Goal: Task Accomplishment & Management: Manage account settings

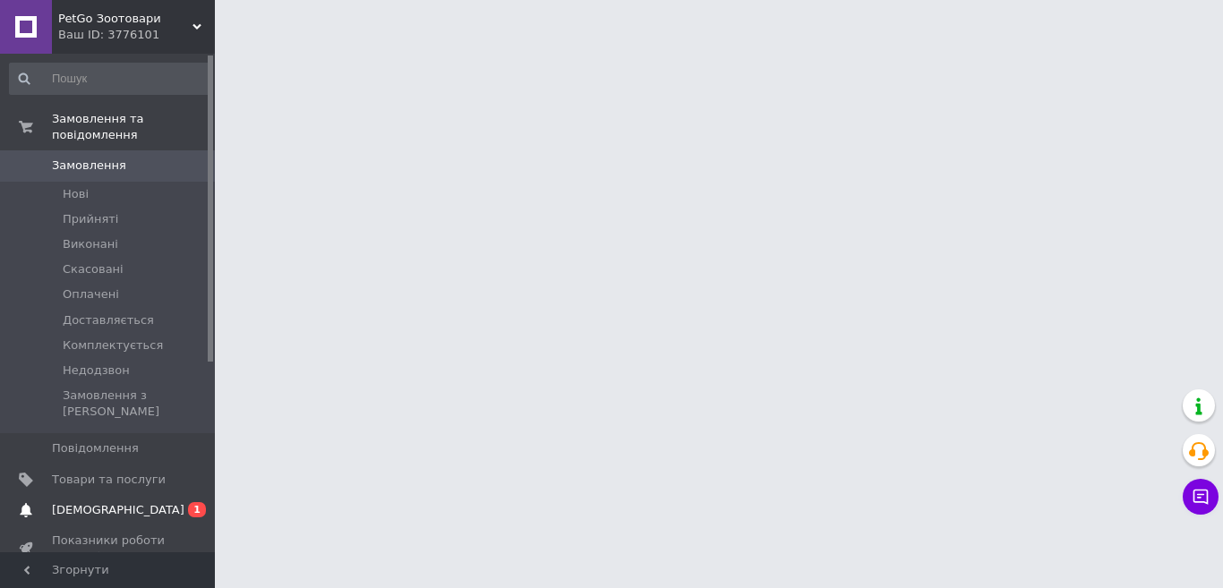
click at [155, 502] on span "[DEMOGRAPHIC_DATA]" at bounding box center [109, 510] width 114 height 16
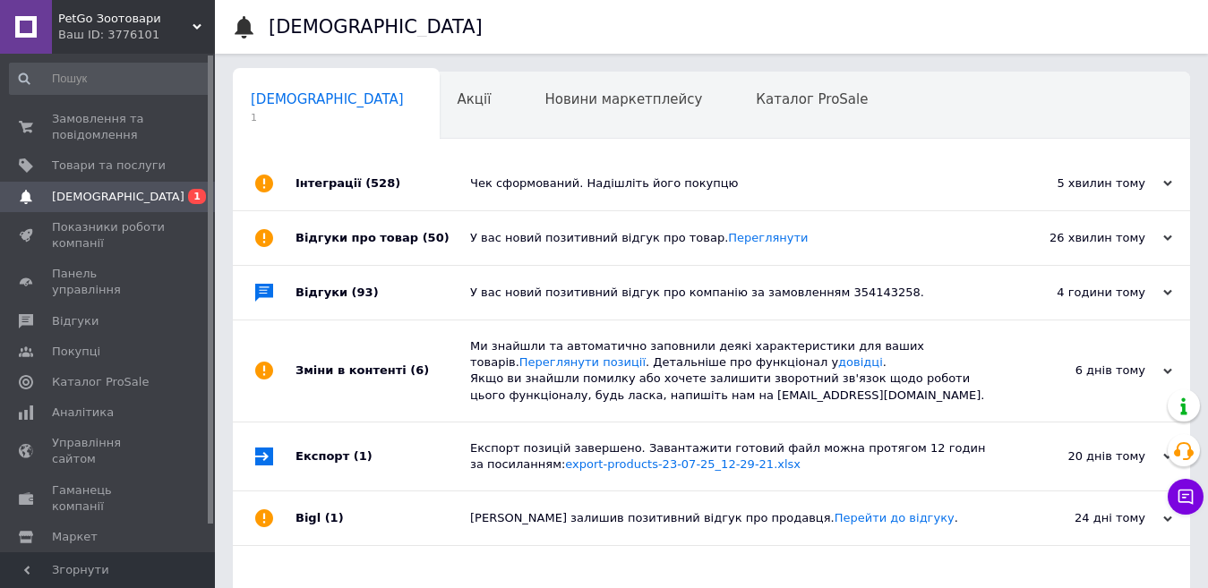
click at [545, 243] on div "У вас новий позитивний відгук про товар. [GEOGRAPHIC_DATA]" at bounding box center [731, 238] width 523 height 16
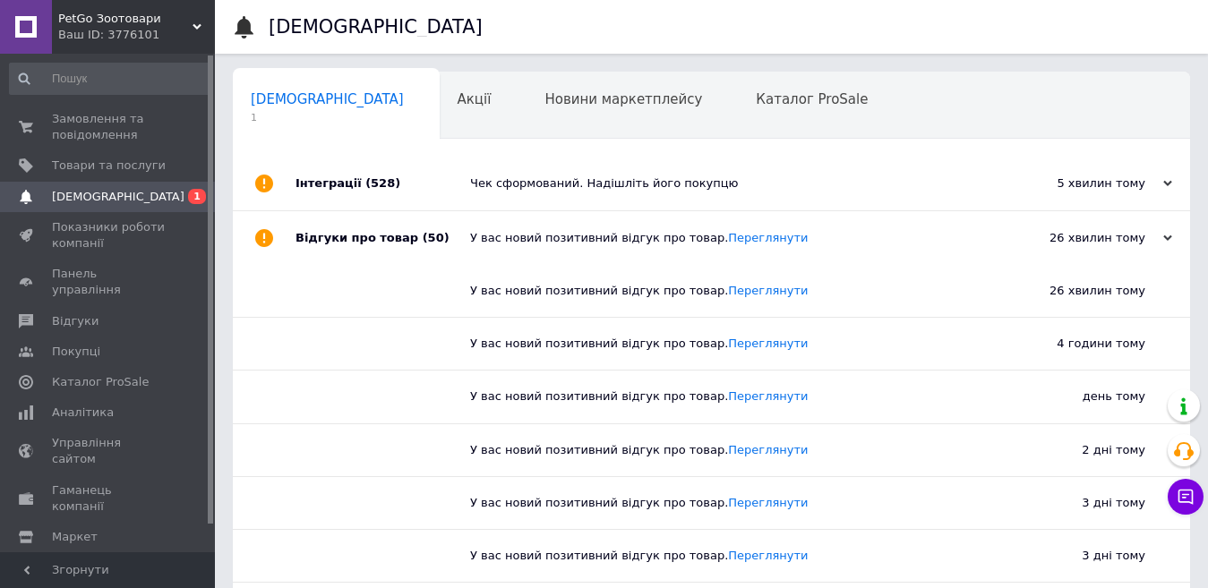
click at [545, 243] on div "У вас новий позитивний відгук про товар. [GEOGRAPHIC_DATA]" at bounding box center [731, 238] width 523 height 16
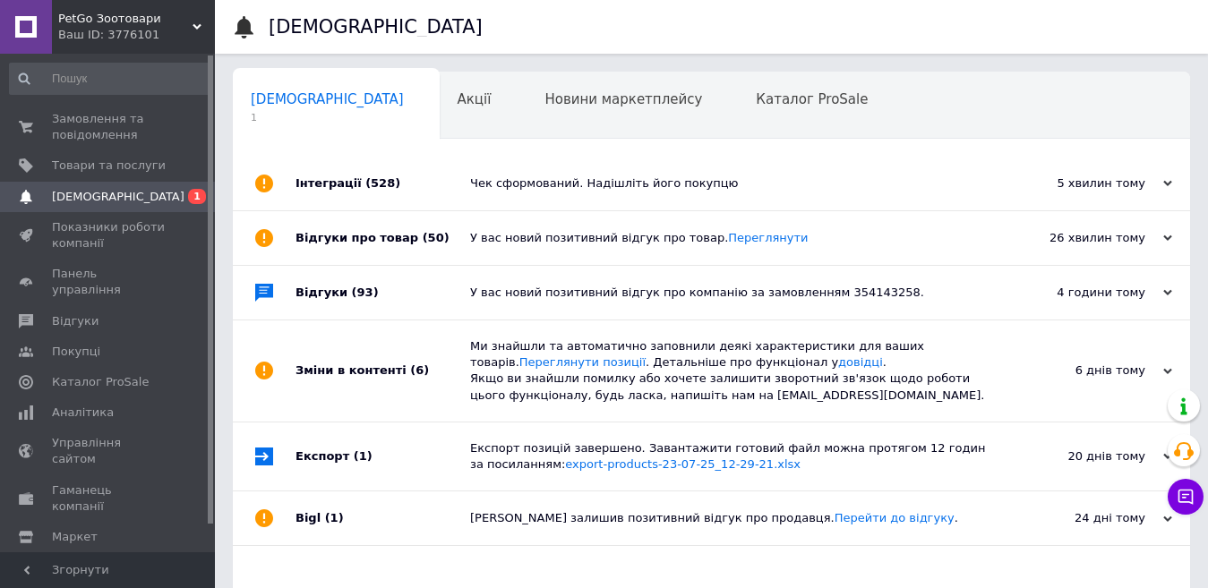
click at [512, 294] on div "У вас новий позитивний відгук про компанію за замовленням 354143258." at bounding box center [731, 293] width 523 height 16
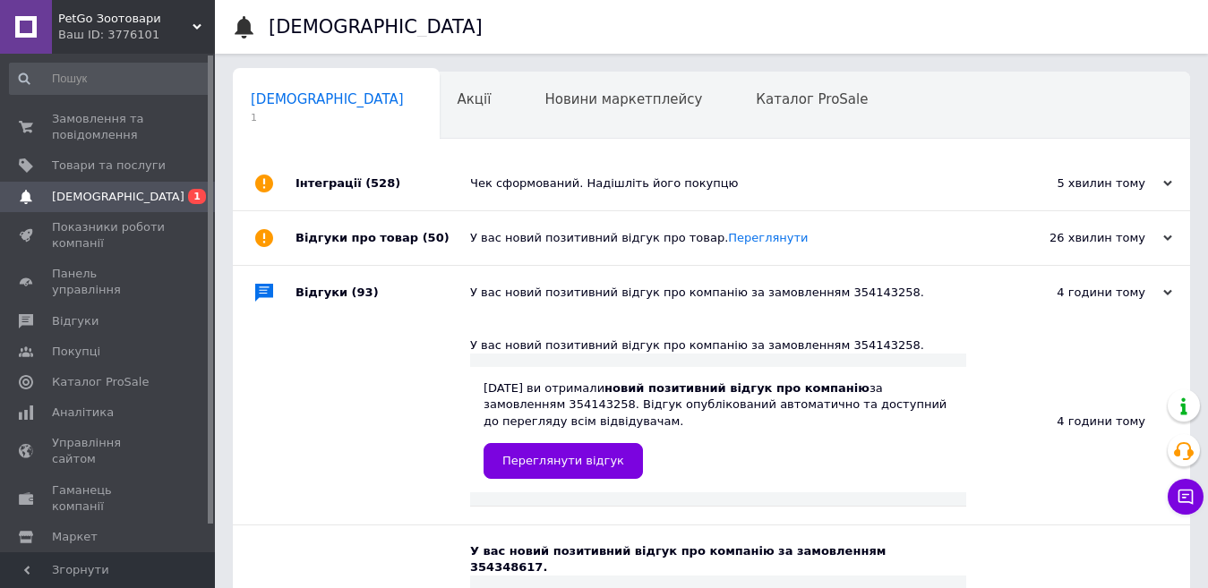
click at [512, 294] on div "У вас новий позитивний відгук про компанію за замовленням 354143258." at bounding box center [731, 293] width 523 height 16
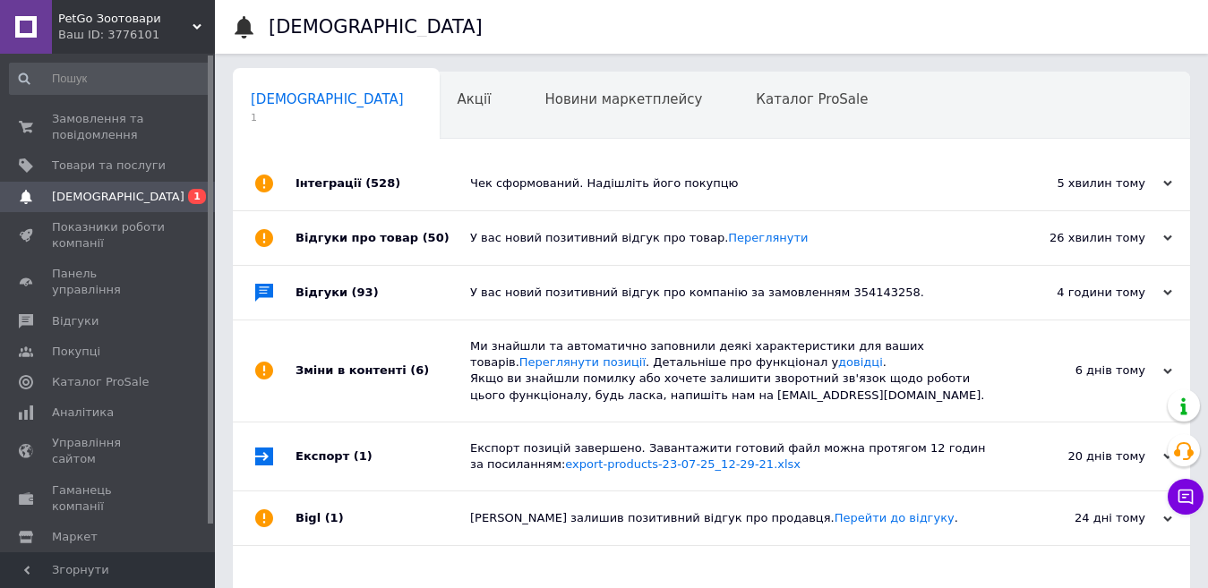
click at [523, 360] on div "Ми знайшли та автоматично заповнили деякі характеристики для ваших товарів. Пер…" at bounding box center [731, 371] width 523 height 65
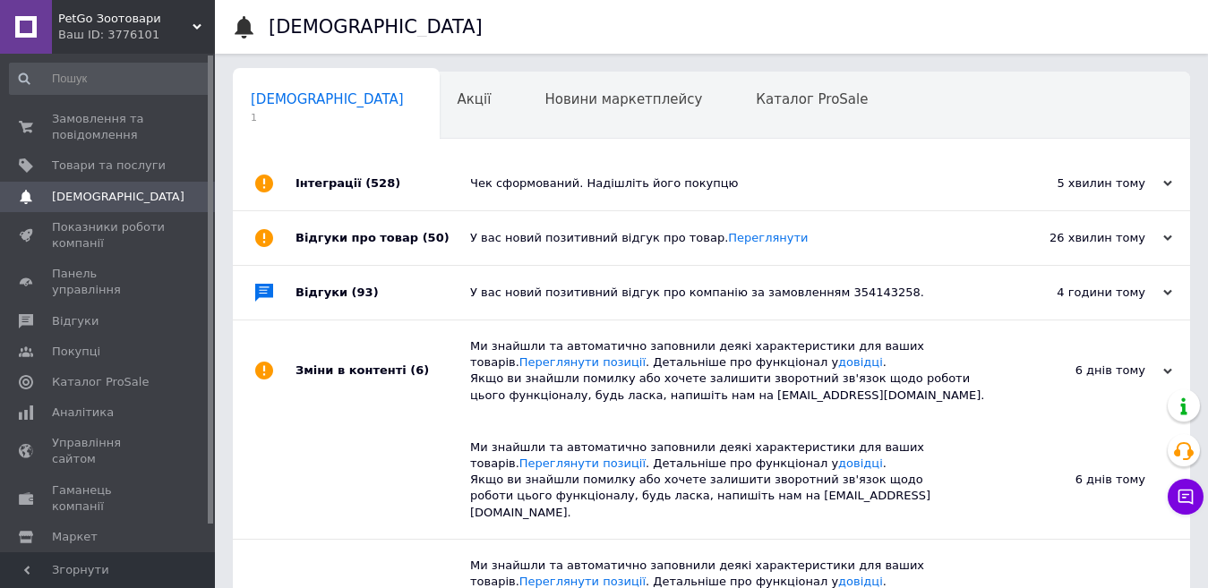
click at [522, 360] on div "Ми знайшли та автоматично заповнили деякі характеристики для ваших товарів. Пер…" at bounding box center [731, 371] width 523 height 65
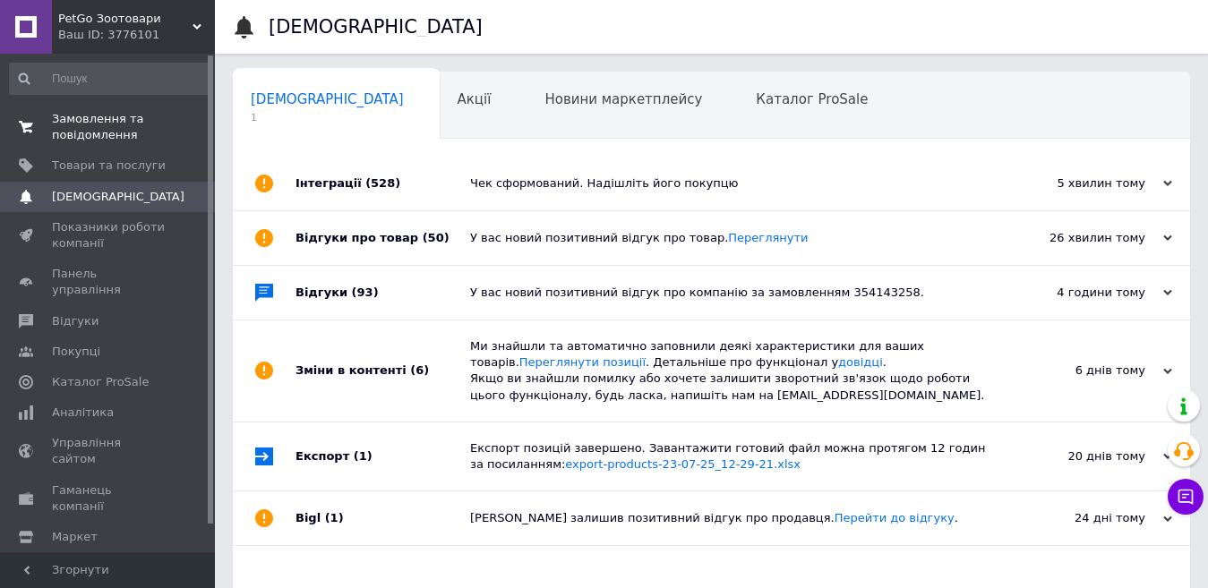
click at [149, 122] on span "Замовлення та повідомлення" at bounding box center [109, 127] width 114 height 32
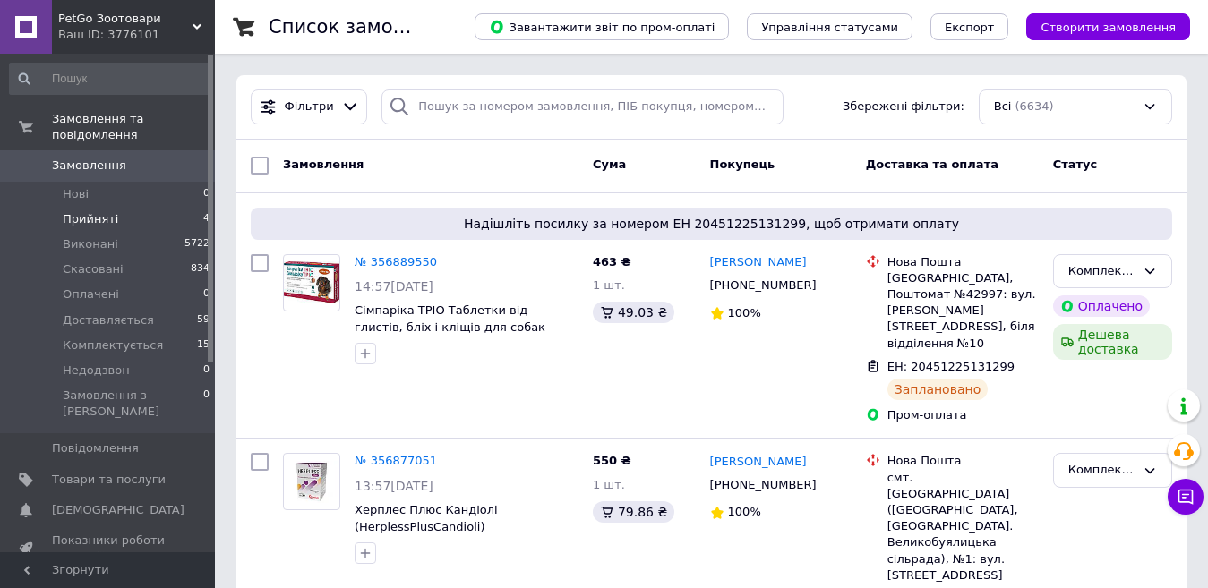
click at [101, 211] on span "Прийняті" at bounding box center [91, 219] width 56 height 16
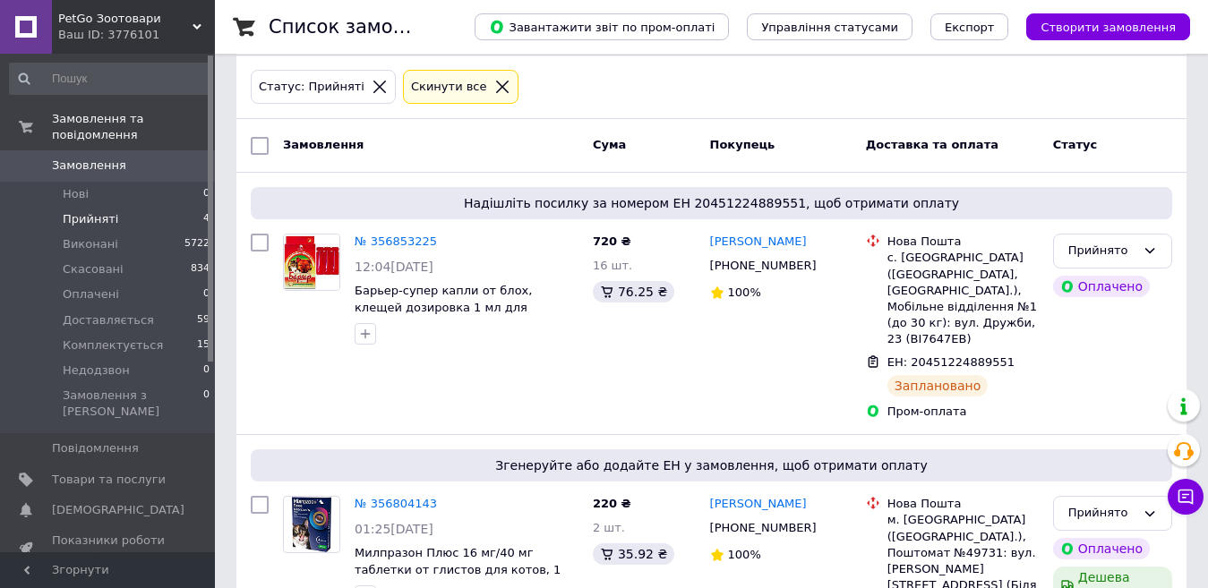
scroll to position [75, 0]
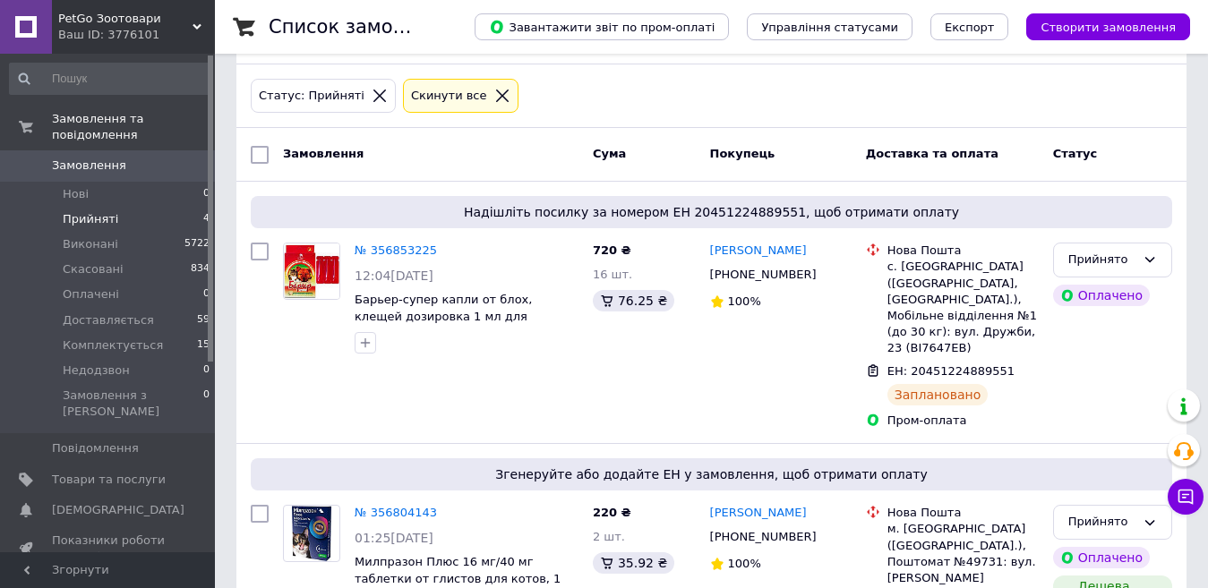
click at [112, 212] on li "Прийняті 4" at bounding box center [110, 219] width 220 height 25
click at [73, 158] on span "Замовлення" at bounding box center [89, 166] width 74 height 16
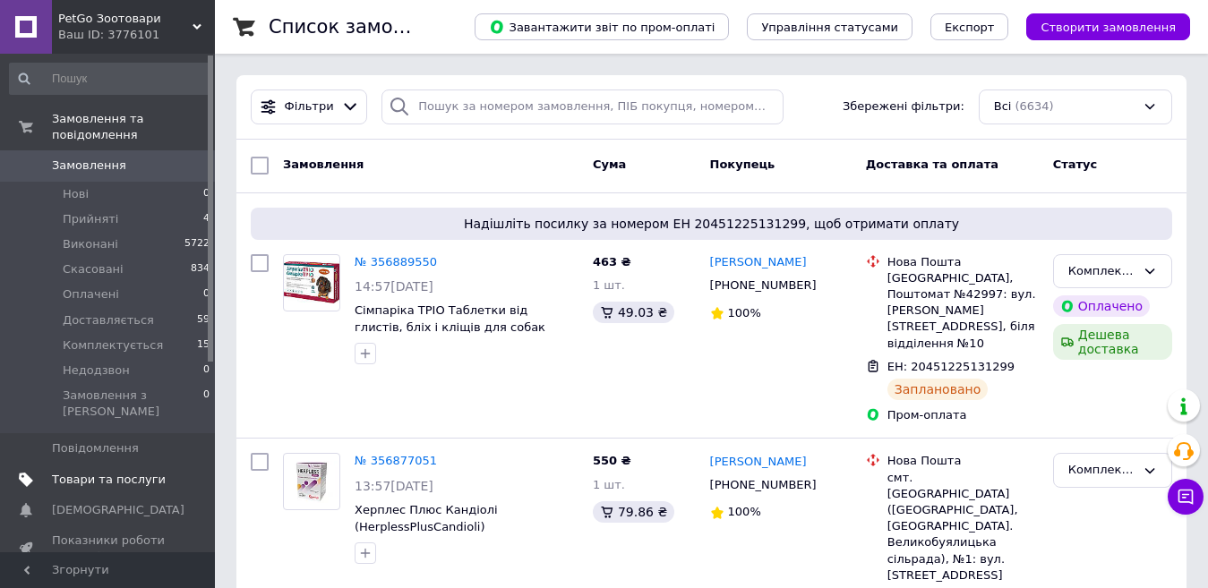
click at [78, 472] on span "Товари та послуги" at bounding box center [109, 480] width 114 height 16
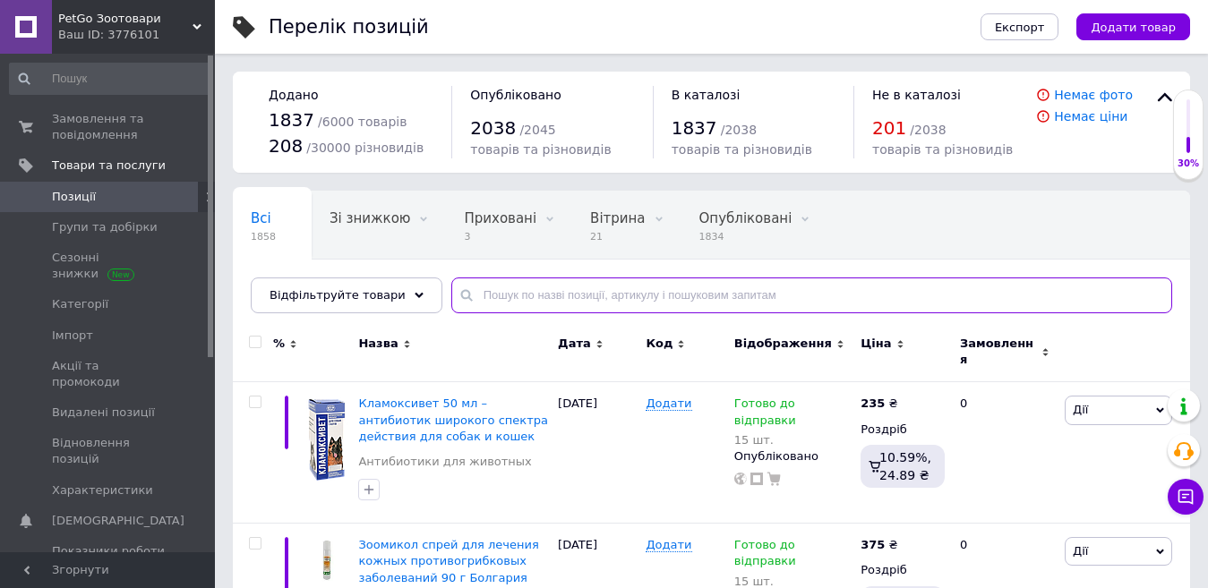
click at [491, 286] on input "text" at bounding box center [811, 296] width 721 height 36
type input "ренал"
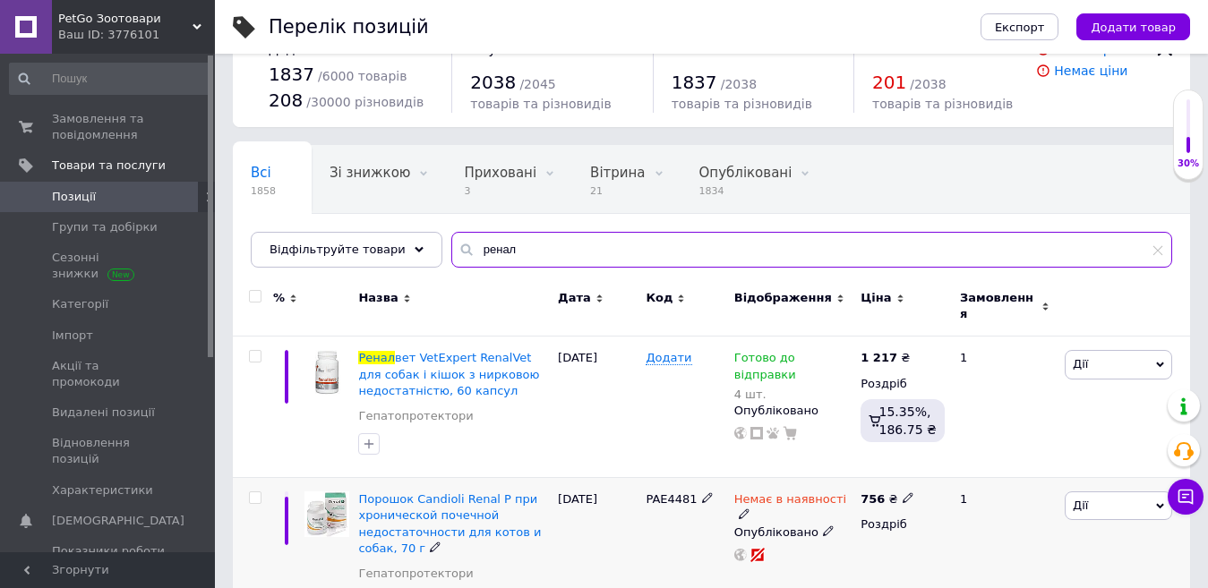
scroll to position [241, 0]
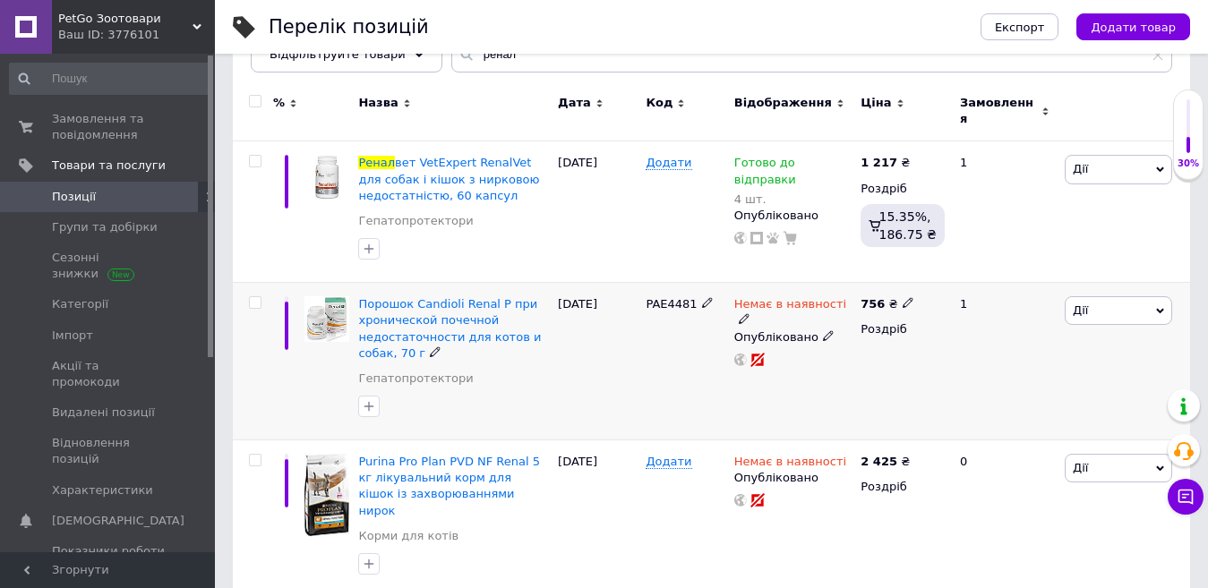
click at [750, 313] on icon at bounding box center [744, 318] width 11 height 11
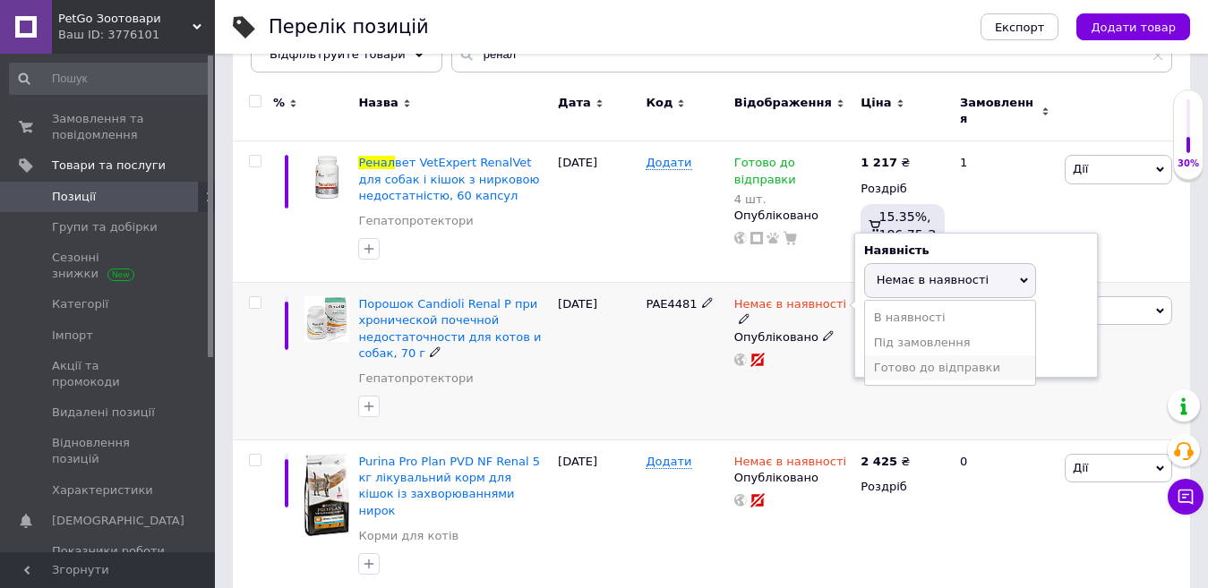
click at [904, 362] on li "Готово до відправки" at bounding box center [950, 368] width 170 height 25
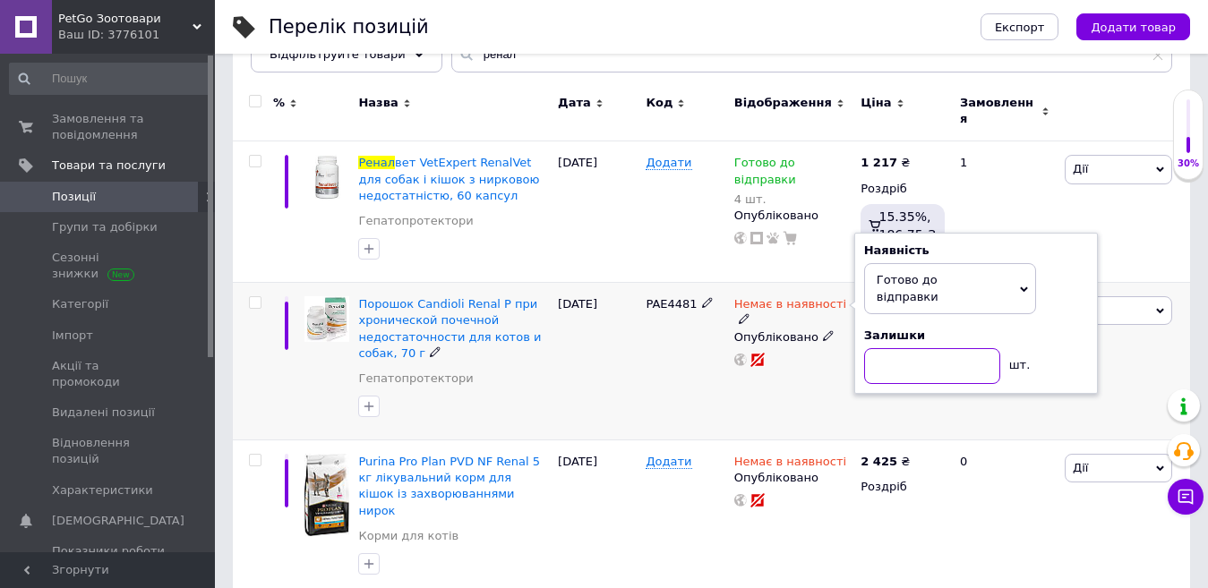
click at [886, 348] on input at bounding box center [932, 366] width 136 height 36
type input "2"
click at [725, 416] on div "PAЕ4481" at bounding box center [685, 362] width 88 height 158
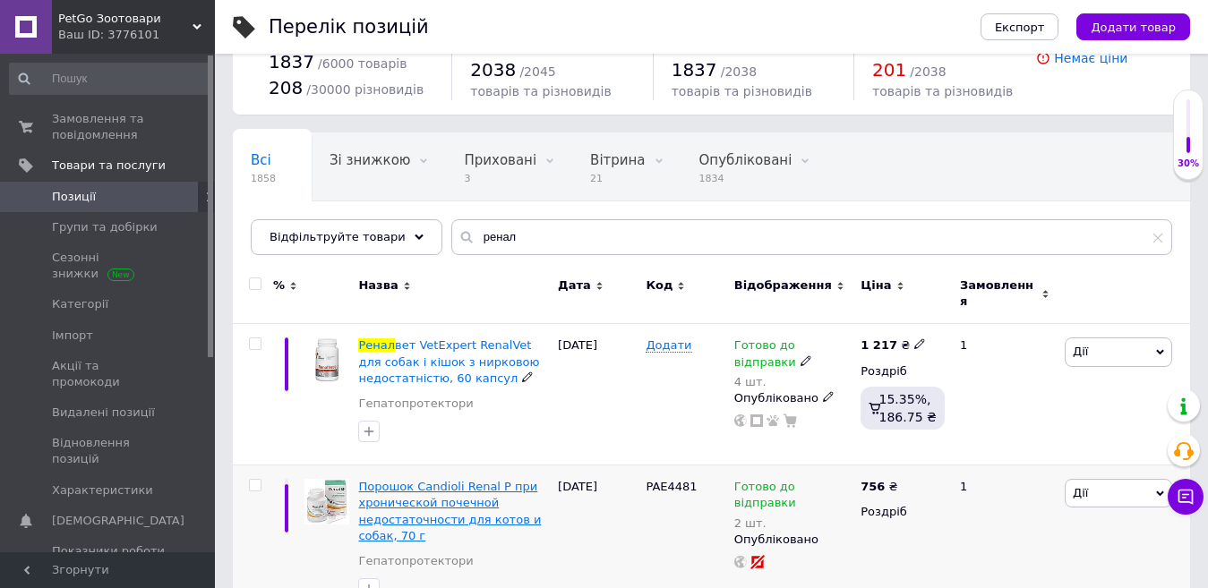
scroll to position [0, 0]
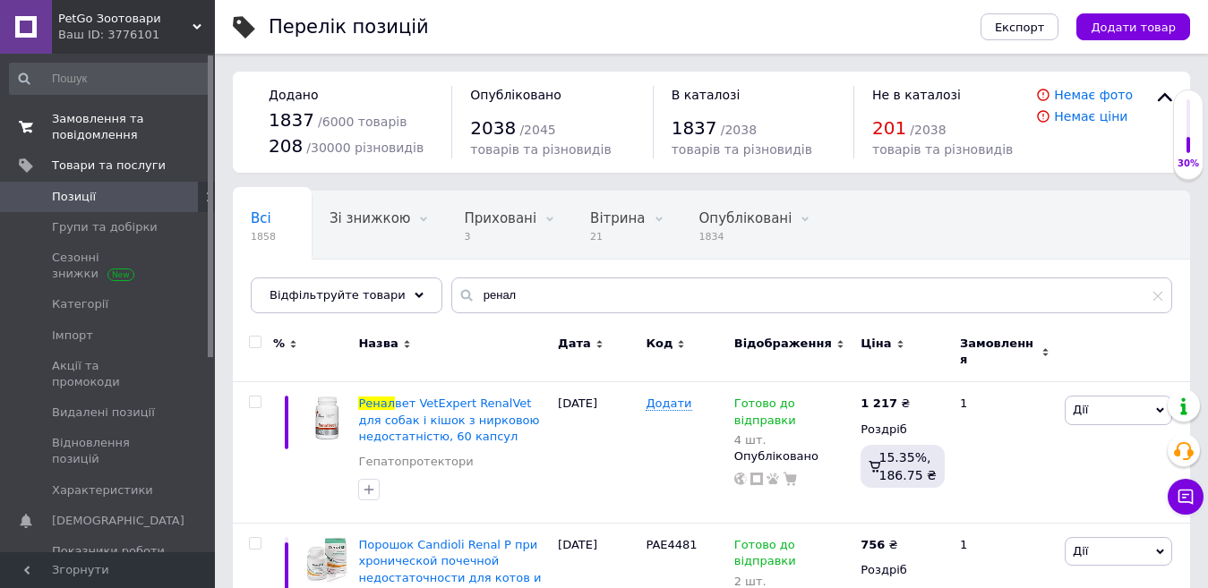
click at [94, 131] on span "Замовлення та повідомлення" at bounding box center [109, 127] width 114 height 32
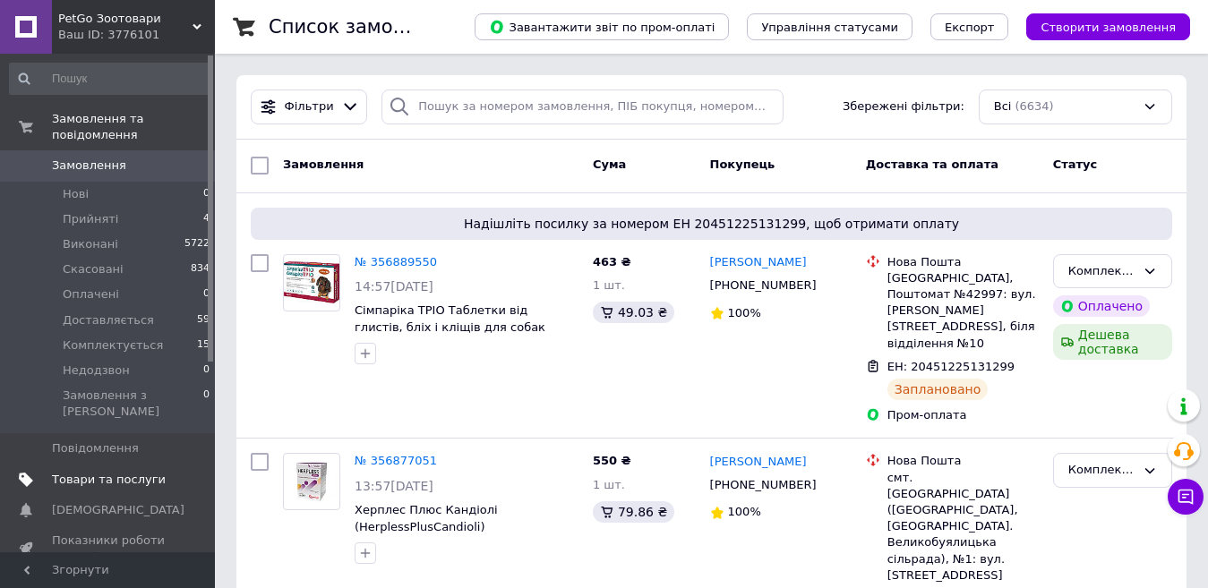
click at [116, 465] on link "Товари та послуги" at bounding box center [110, 480] width 220 height 30
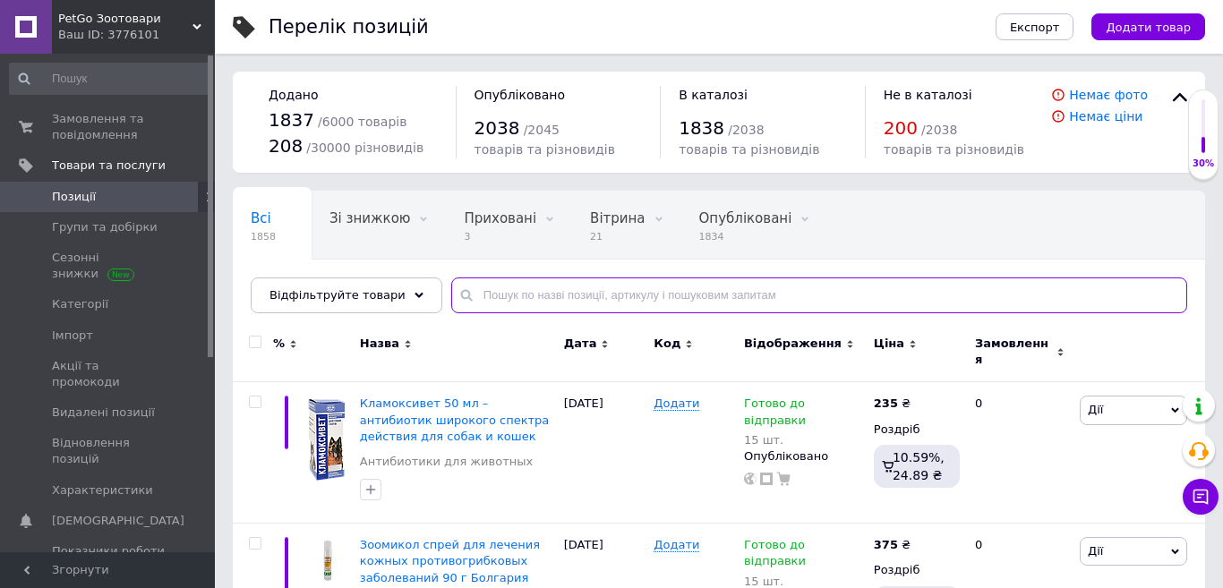
click at [734, 295] on input "text" at bounding box center [819, 296] width 736 height 36
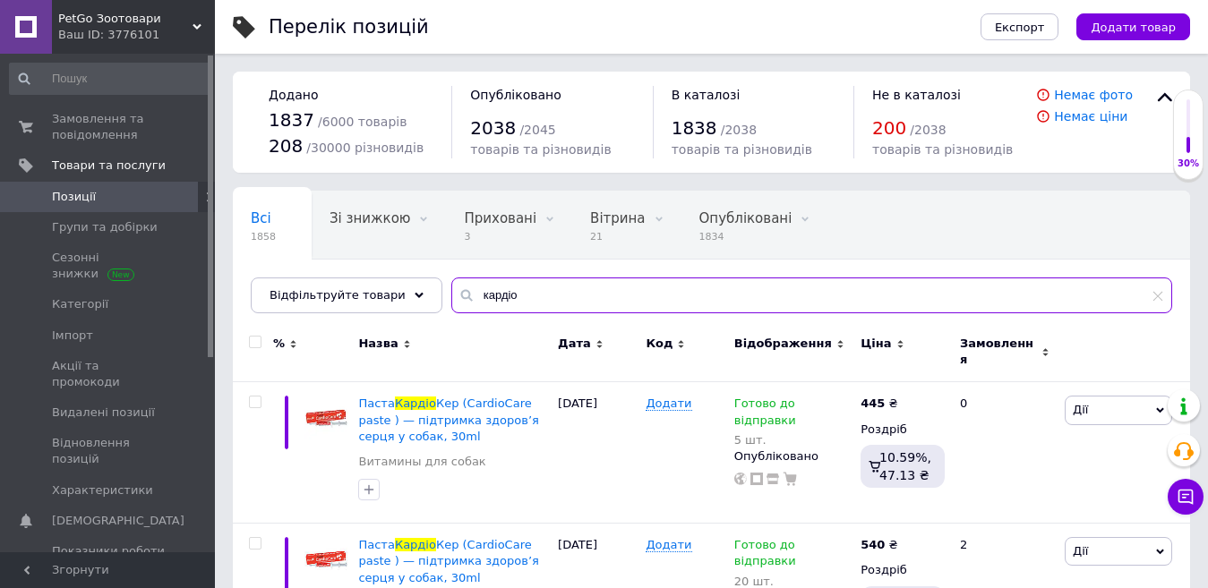
drag, startPoint x: 389, startPoint y: 286, endPoint x: 323, endPoint y: 262, distance: 69.4
click at [323, 262] on div "Всі 1858 Зі знижкою 0 Видалити Редагувати Приховані 3 Видалити Редагувати Вітри…" at bounding box center [711, 252] width 957 height 123
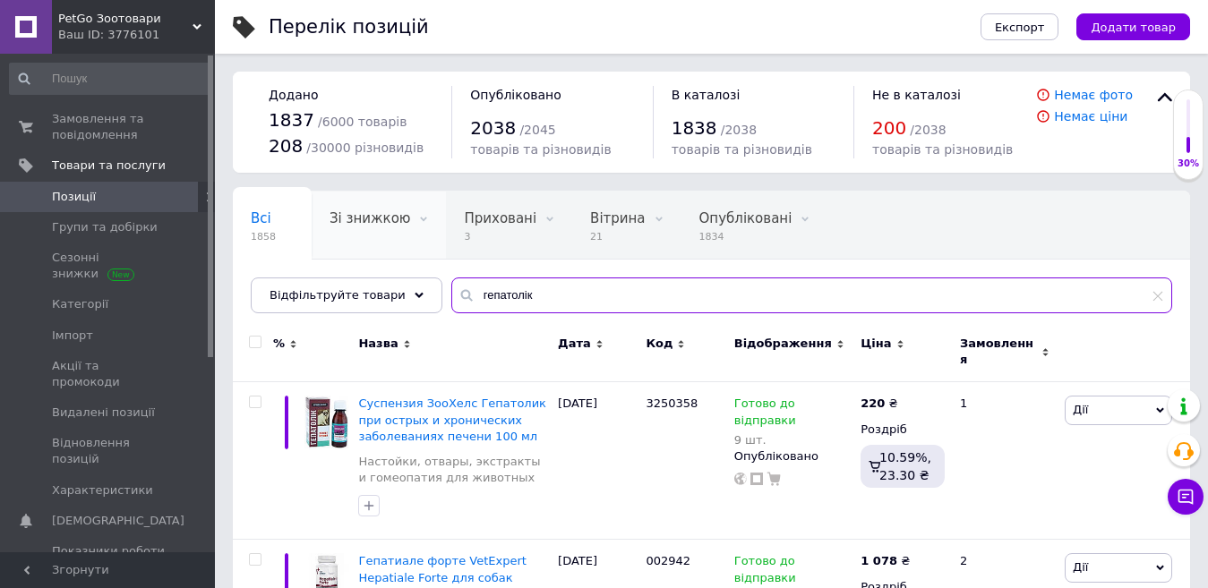
drag, startPoint x: 513, startPoint y: 304, endPoint x: 340, endPoint y: 239, distance: 184.5
click at [339, 239] on div "Всі 1858 Зі знижкою 0 Видалити Редагувати Приховані 3 Видалити Редагувати Вітри…" at bounding box center [711, 252] width 957 height 123
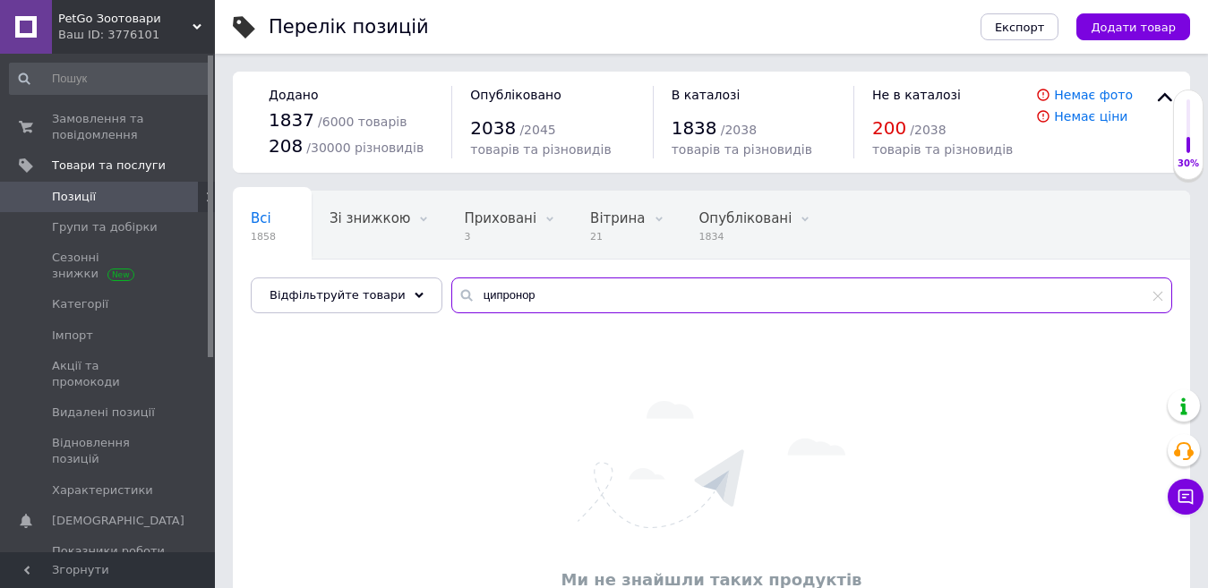
type input "ципронор"
click at [93, 133] on span "Замовлення та повідомлення" at bounding box center [109, 127] width 114 height 32
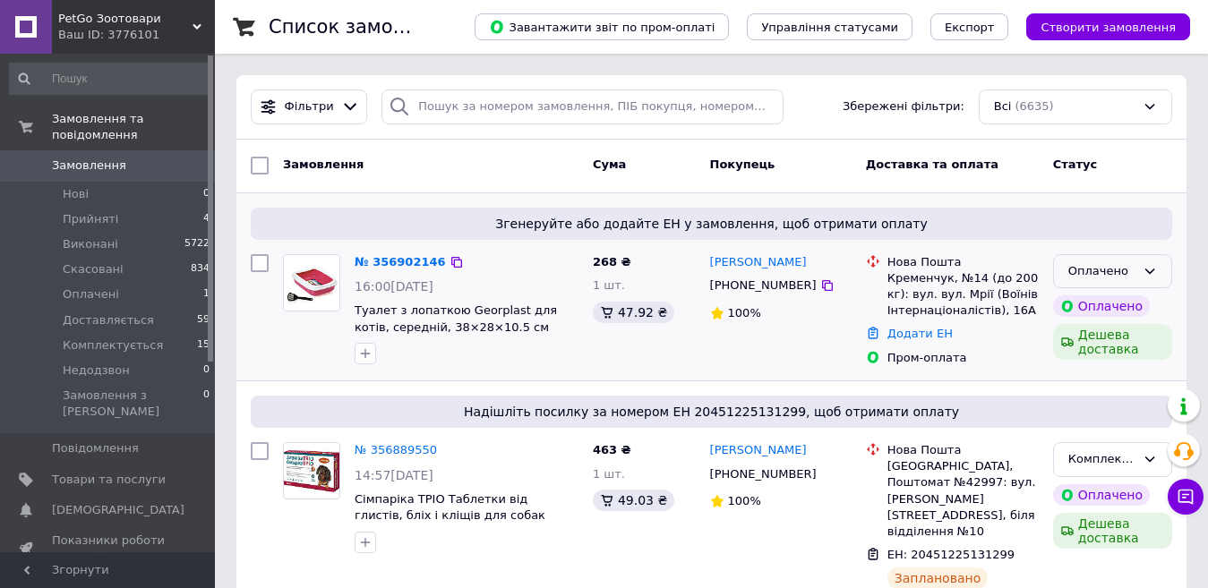
click at [1145, 278] on icon at bounding box center [1150, 271] width 14 height 14
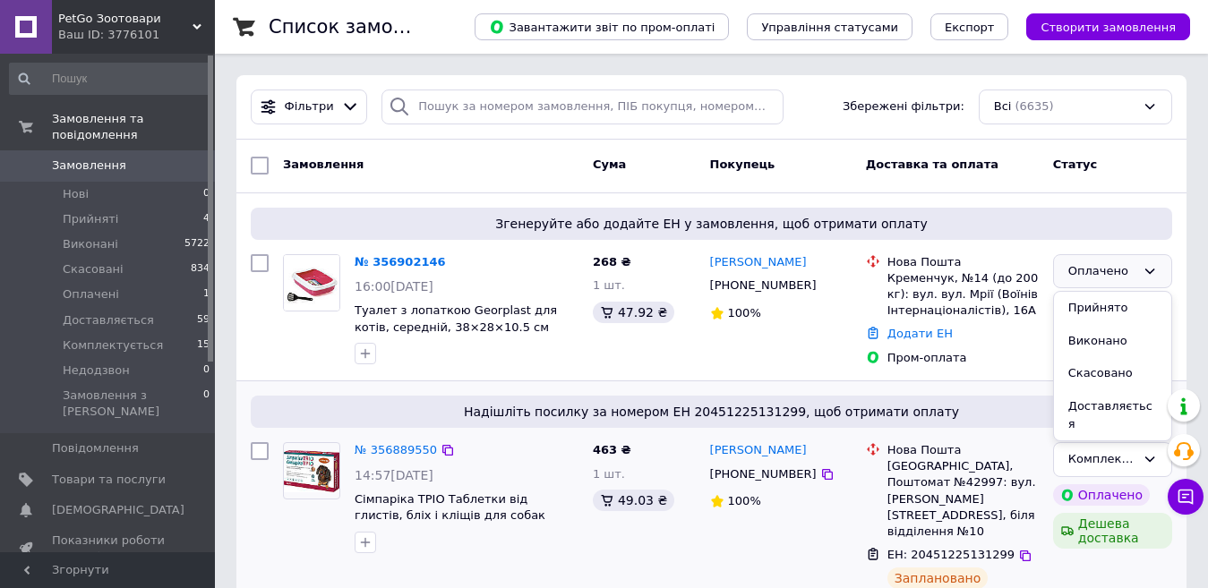
click at [1100, 314] on li "Прийнято" at bounding box center [1112, 308] width 117 height 33
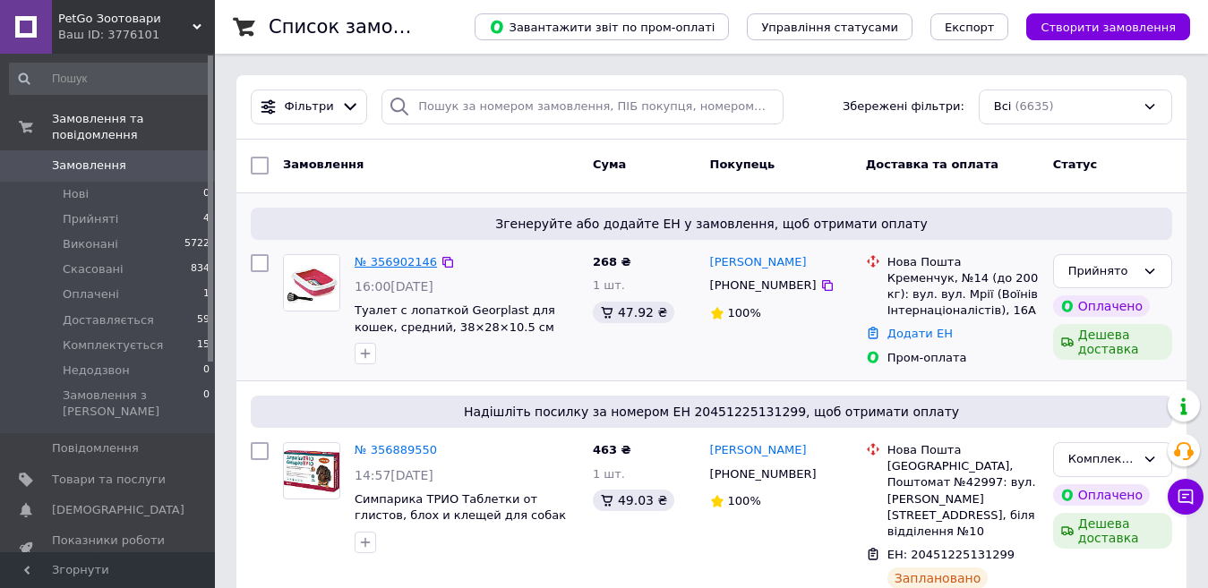
click at [400, 265] on link "№ 356902146" at bounding box center [396, 261] width 82 height 13
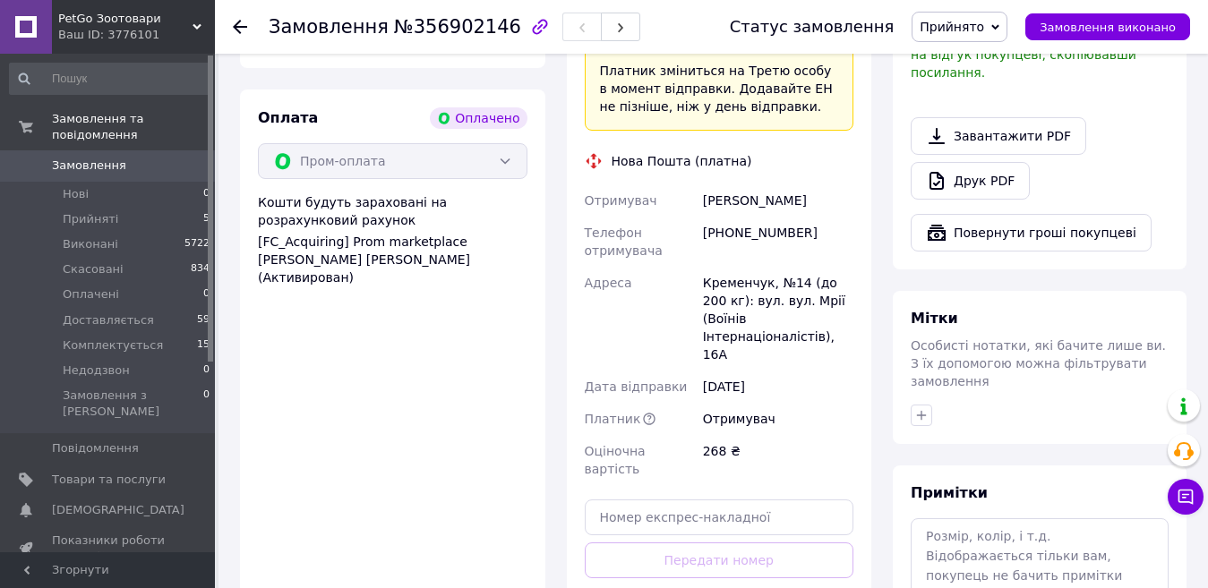
scroll to position [717, 0]
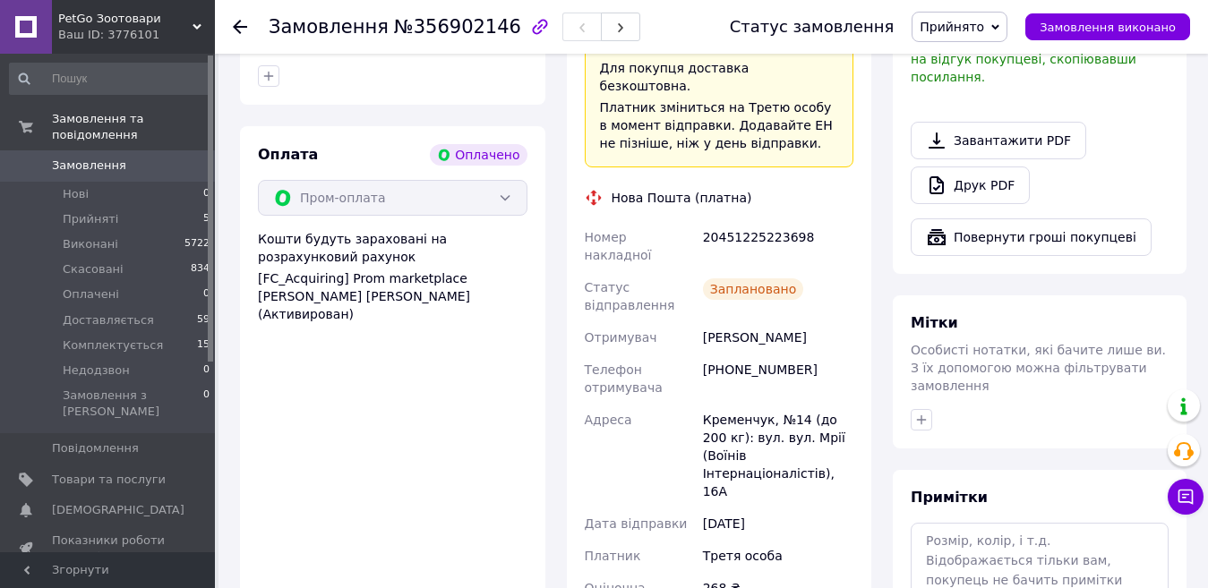
scroll to position [627, 0]
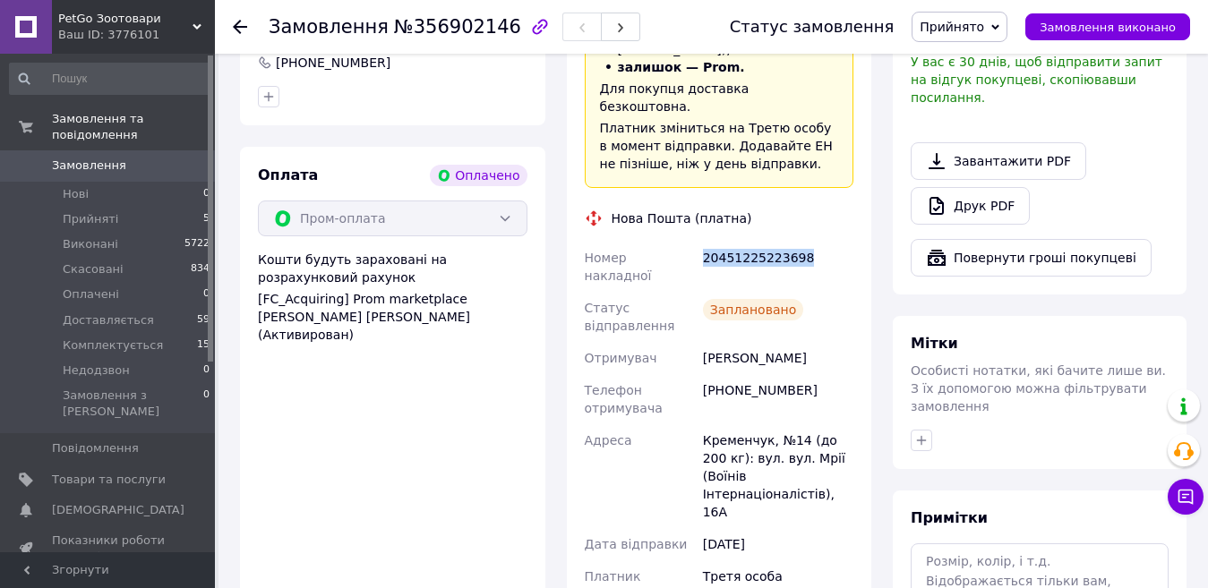
drag, startPoint x: 701, startPoint y: 189, endPoint x: 797, endPoint y: 186, distance: 95.9
click at [797, 242] on div "20451225223698" at bounding box center [778, 267] width 158 height 50
copy div "20451225223698"
drag, startPoint x: 401, startPoint y: 30, endPoint x: 488, endPoint y: 27, distance: 86.9
click at [488, 27] on span "№356902146" at bounding box center [457, 26] width 127 height 21
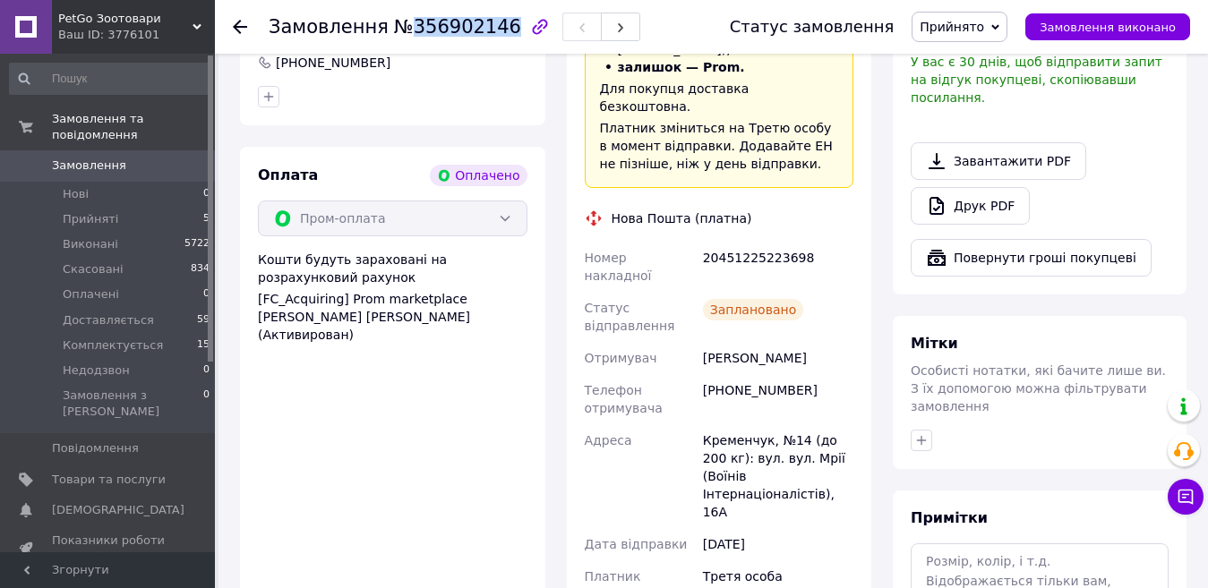
copy span "356902146"
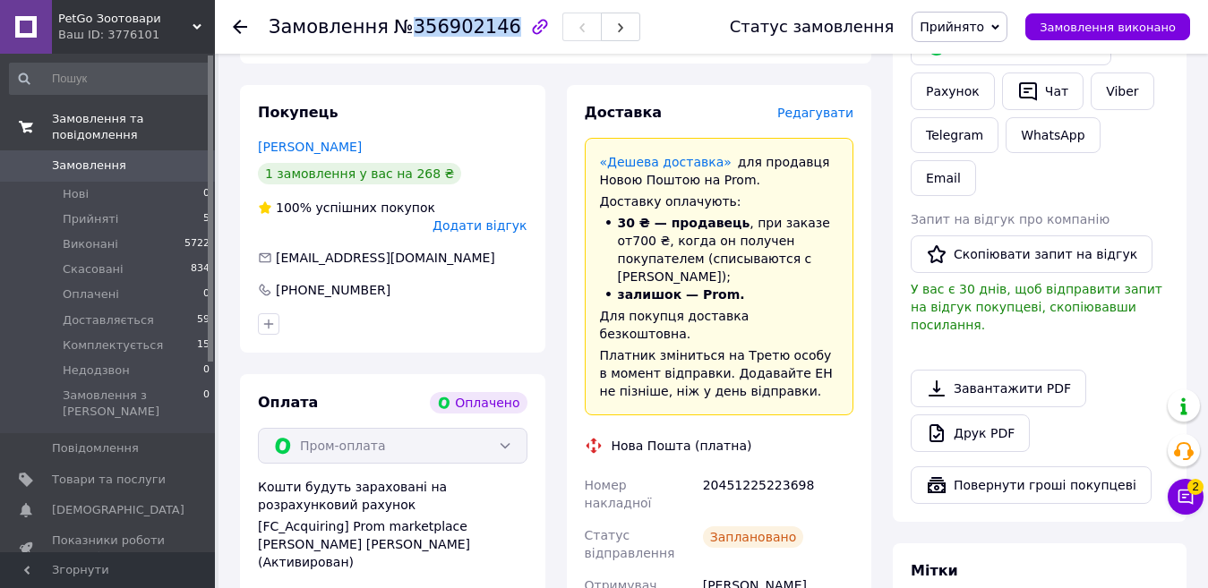
scroll to position [358, 0]
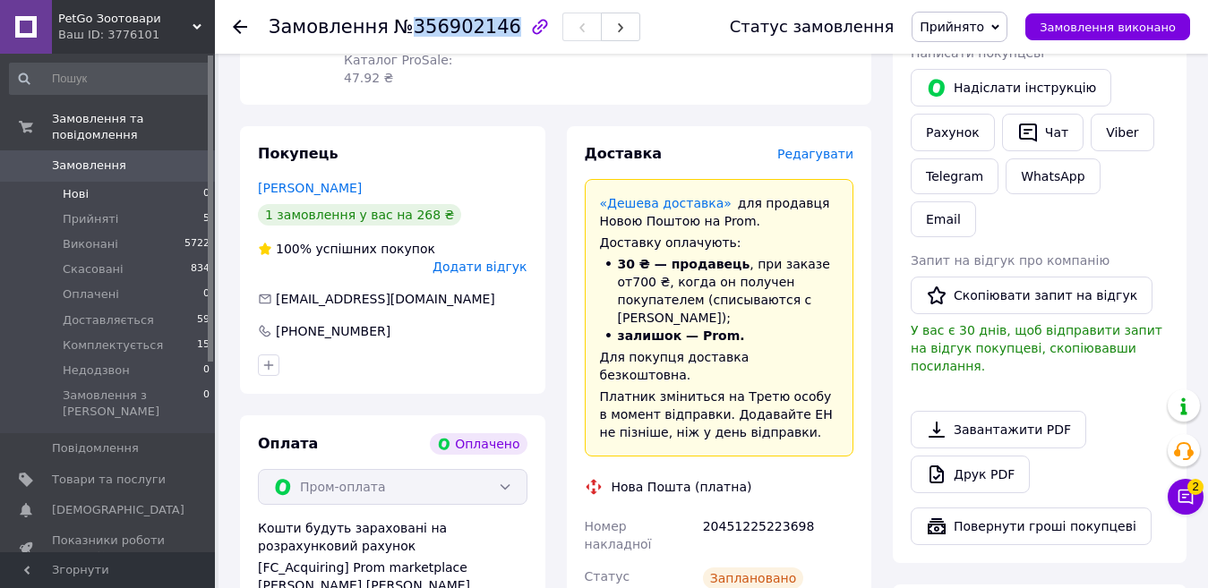
click at [78, 158] on span "Замовлення" at bounding box center [89, 166] width 74 height 16
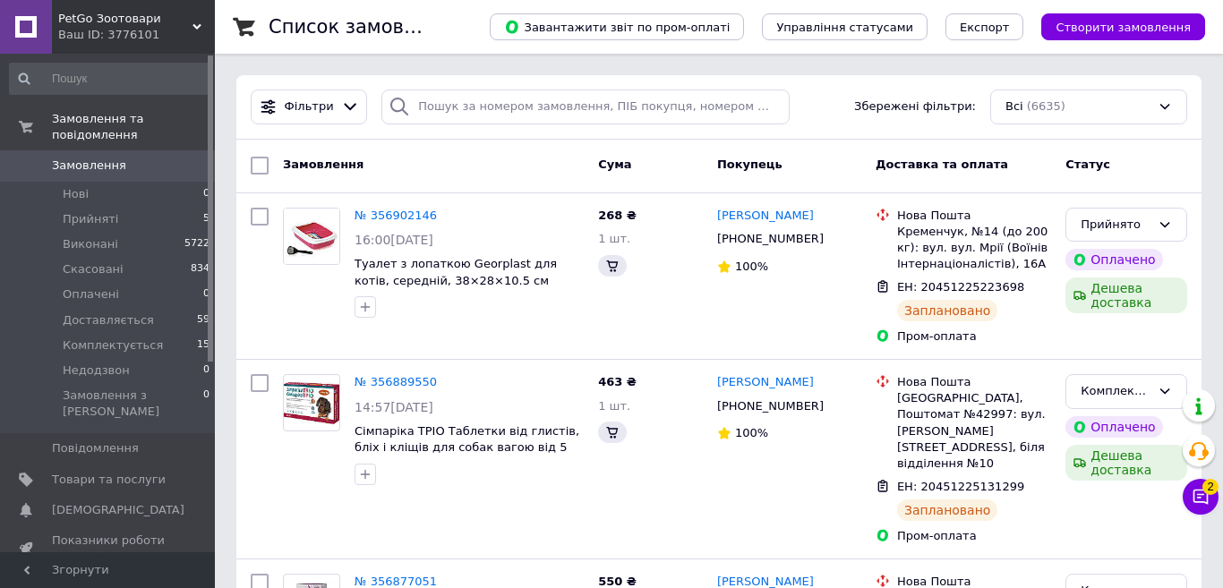
click at [1194, 494] on icon at bounding box center [1201, 497] width 15 height 15
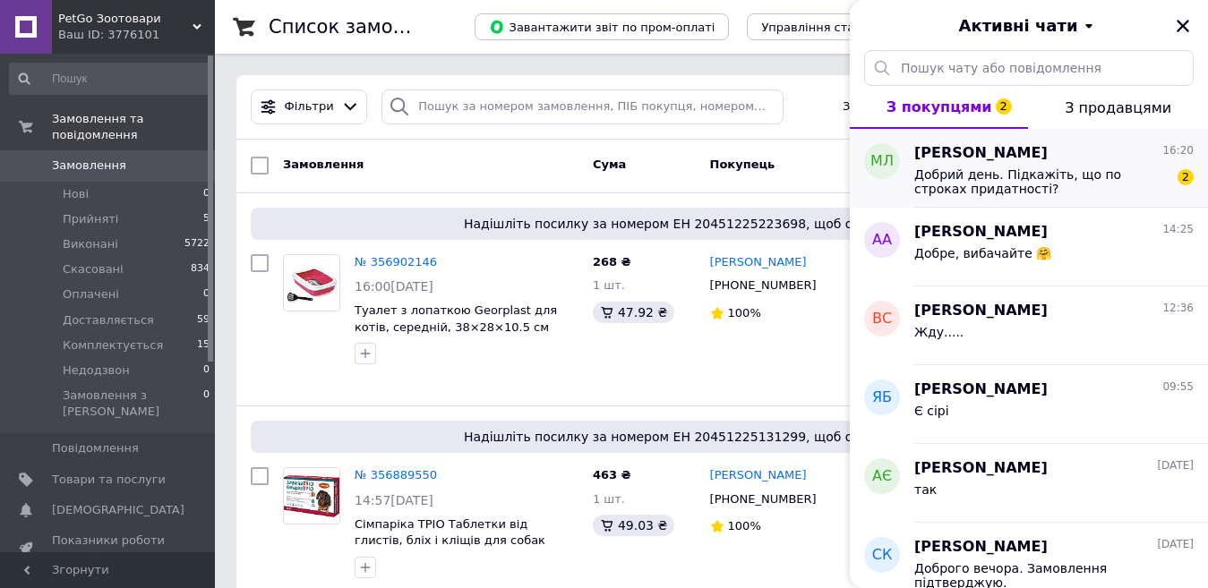
click at [1021, 195] on span "Добрий день. Підкажіть, що по строках придатності?" at bounding box center [1041, 181] width 254 height 29
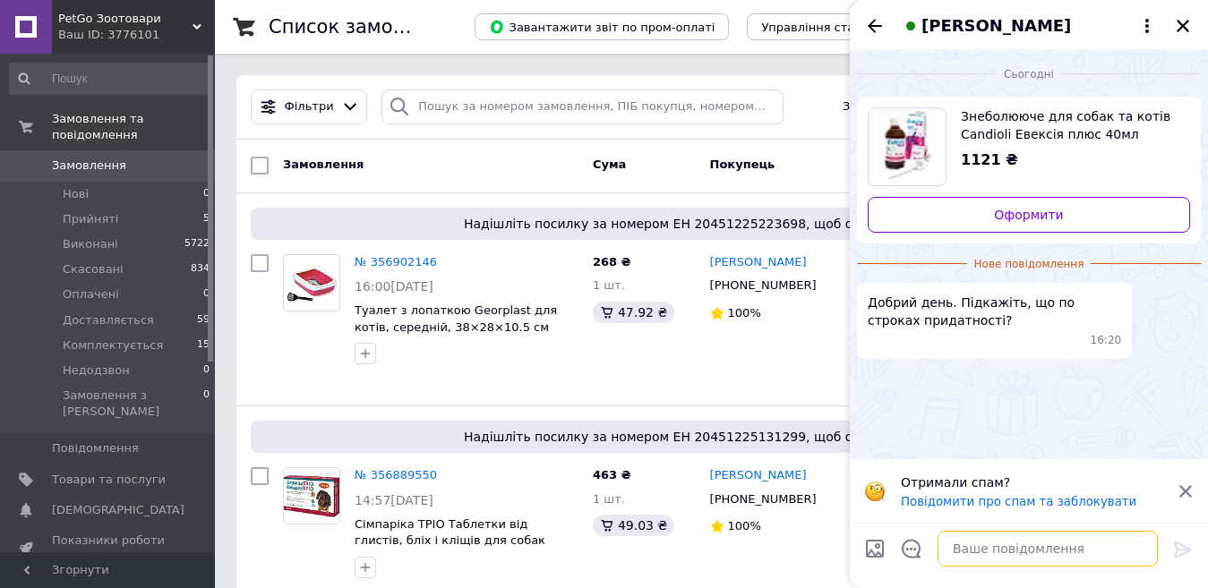
click at [1024, 533] on textarea at bounding box center [1048, 549] width 220 height 36
click at [1029, 557] on textarea at bounding box center [1048, 549] width 220 height 36
type textarea "Добрий день, скидаю"
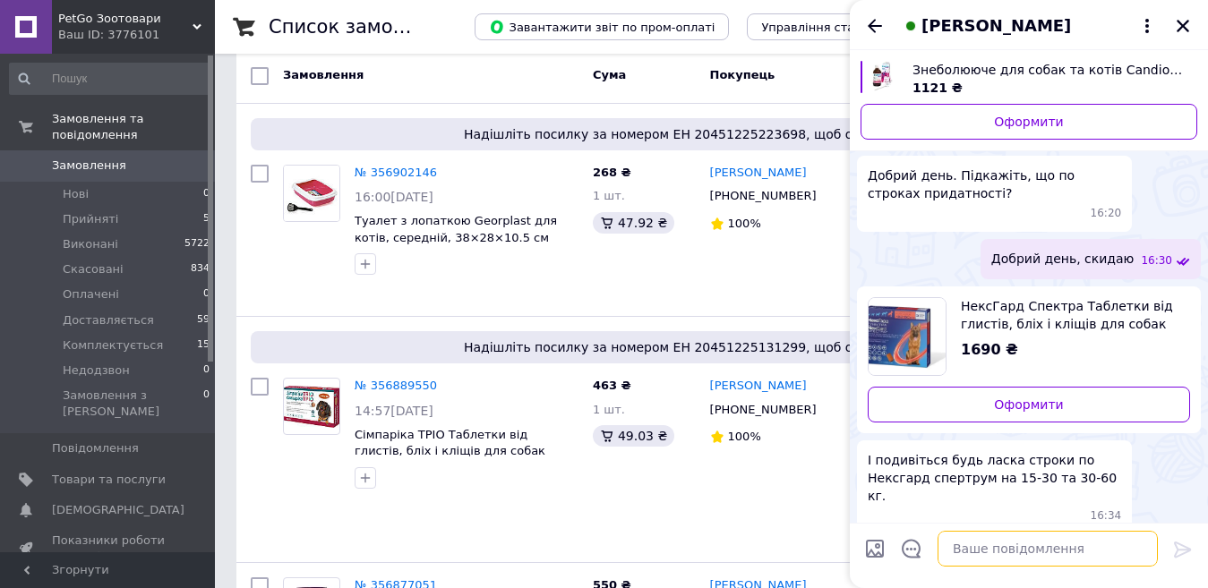
scroll to position [50, 0]
